Goal: Information Seeking & Learning: Learn about a topic

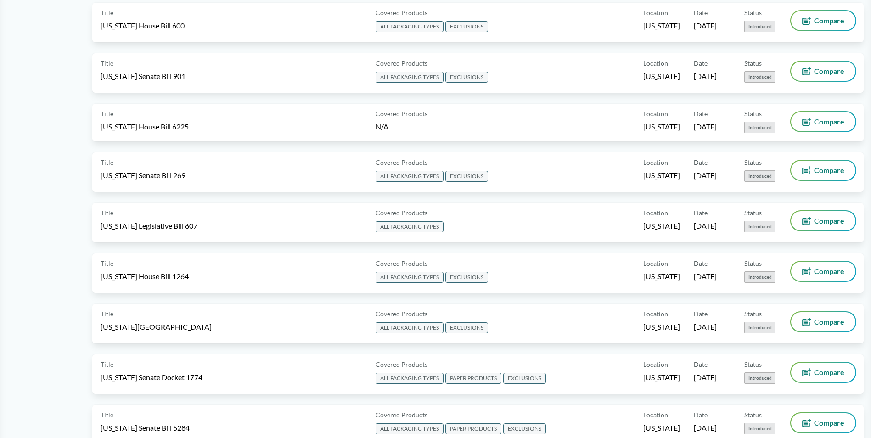
scroll to position [766, 0]
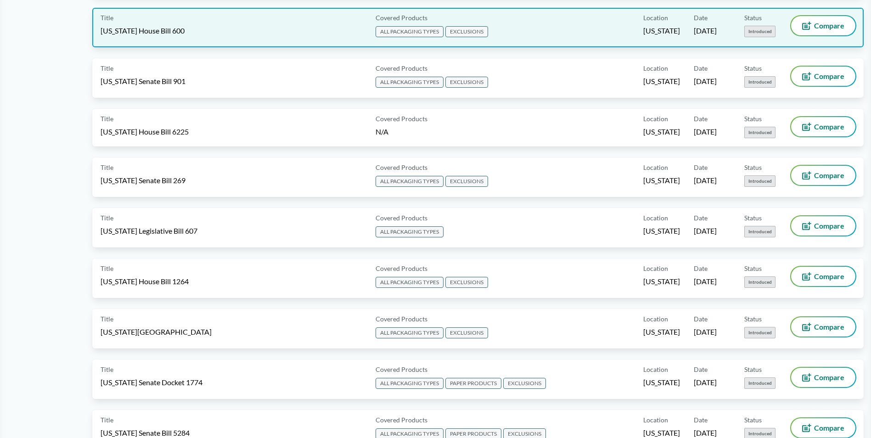
click at [561, 28] on div "Covered Products ALL PACKAGING TYPES EXCLUSIONS" at bounding box center [508, 27] width 272 height 23
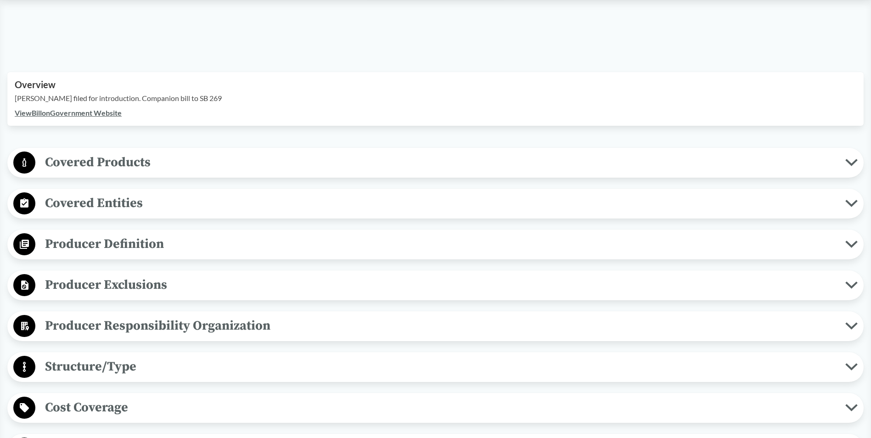
scroll to position [230, 0]
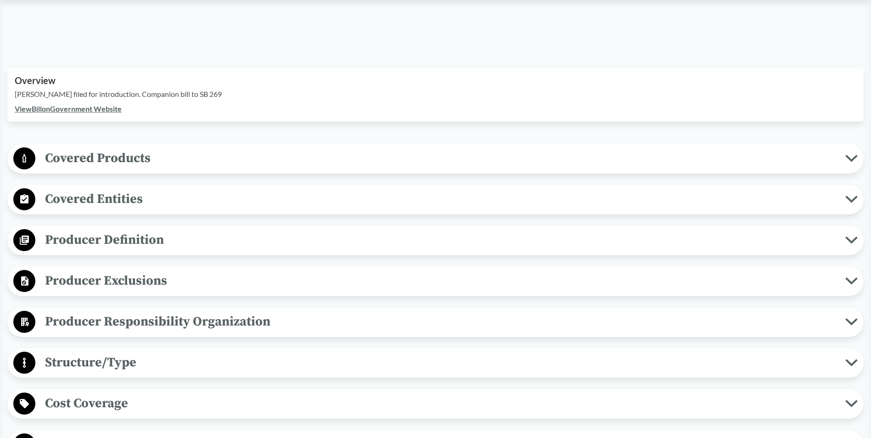
click at [140, 162] on span "Covered Products" at bounding box center [440, 158] width 810 height 21
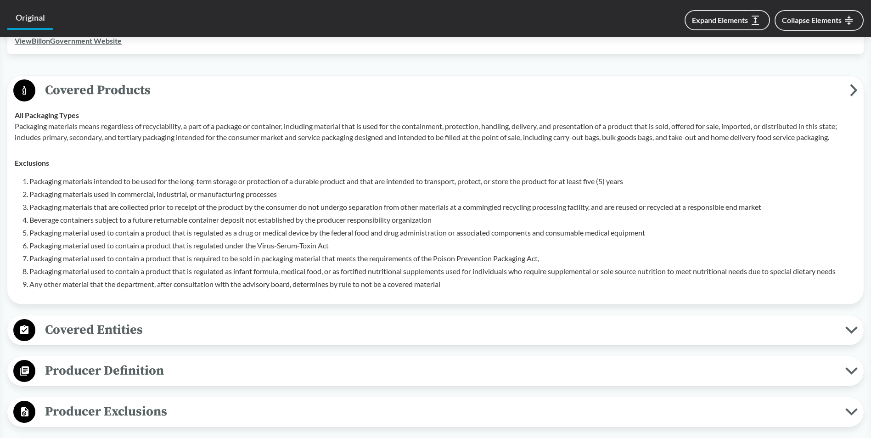
scroll to position [459, 0]
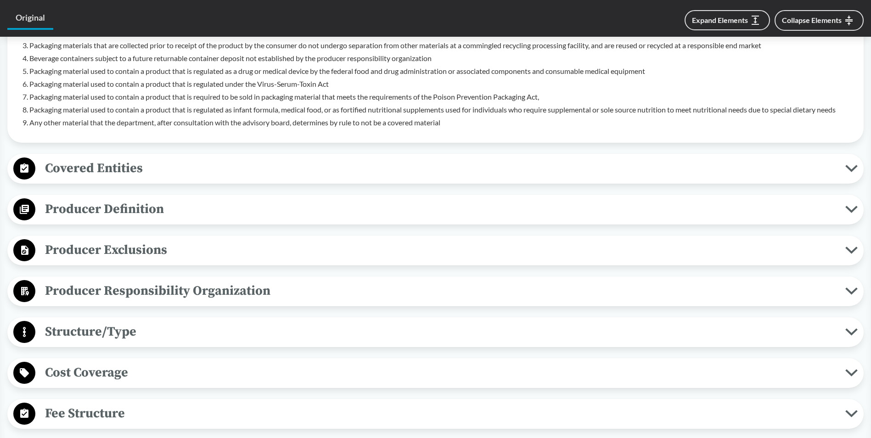
click at [134, 170] on span "Covered Entities" at bounding box center [440, 168] width 810 height 21
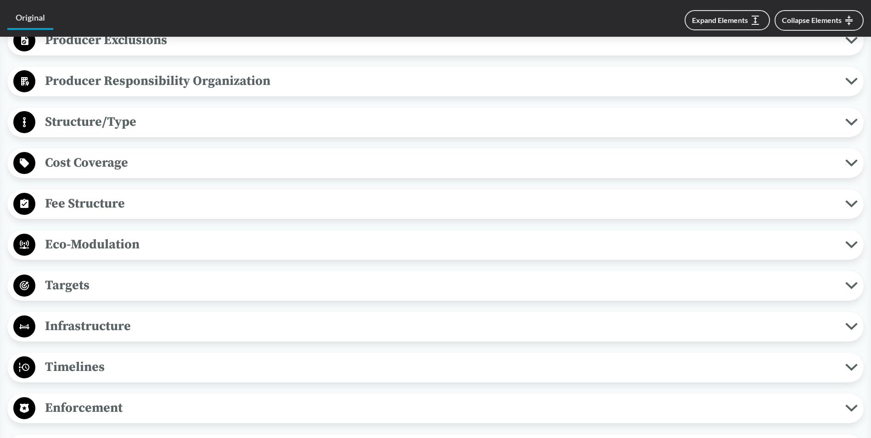
scroll to position [842, 0]
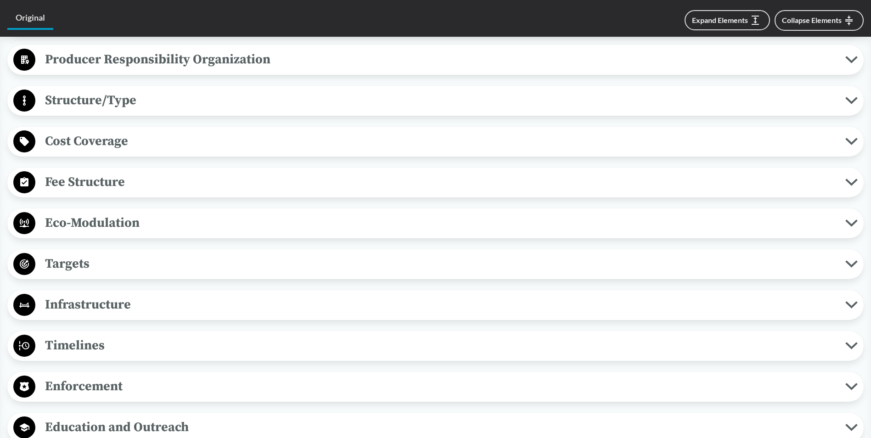
click at [197, 59] on span "Producer Responsibility Organization" at bounding box center [440, 59] width 810 height 21
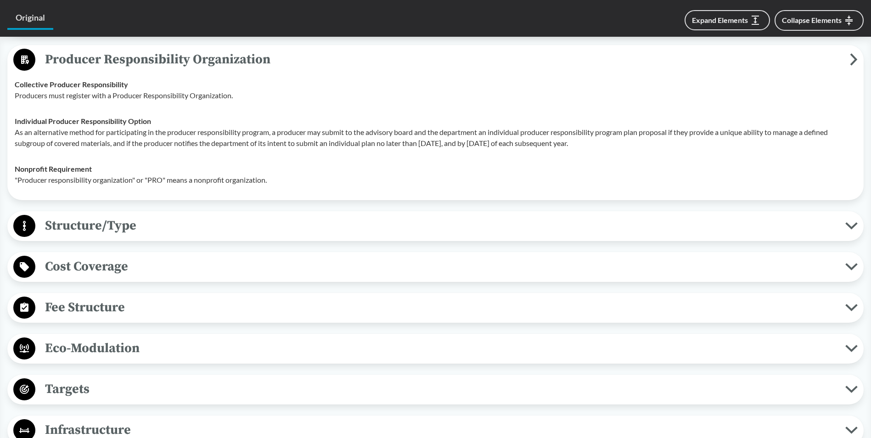
click at [328, 170] on div "Nonprofit Requirement "Producer responsibility organization" or "PRO" means a n…" at bounding box center [436, 175] width 842 height 22
drag, startPoint x: 115, startPoint y: 95, endPoint x: 234, endPoint y: 94, distance: 119.0
click at [234, 94] on p "Producers must register with a Producer Responsibility Organization." at bounding box center [436, 95] width 842 height 11
copy p "Producer Responsibility Organization"
